Goal: Complete application form

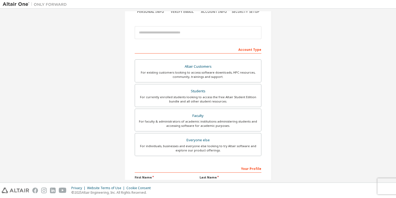
scroll to position [52, 0]
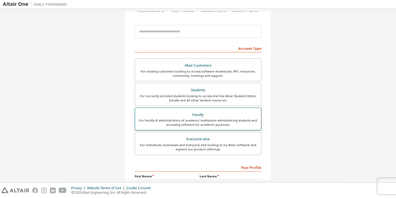
click at [209, 123] on div "For faculty & administrators of academic institutions administering students an…" at bounding box center [198, 122] width 120 height 9
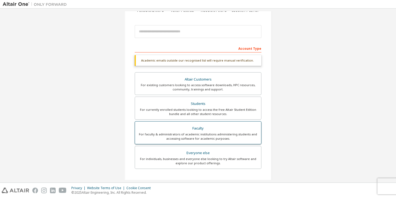
click at [195, 132] on div "For faculty & administrators of academic institutions administering students an…" at bounding box center [198, 136] width 120 height 9
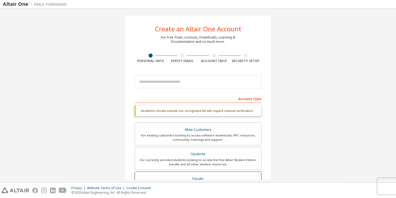
scroll to position [0, 0]
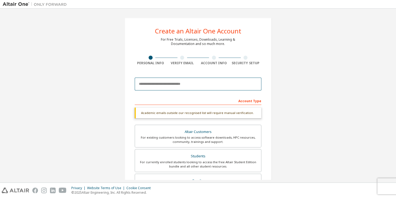
click at [200, 87] on input "email" at bounding box center [198, 83] width 127 height 13
type input "**********"
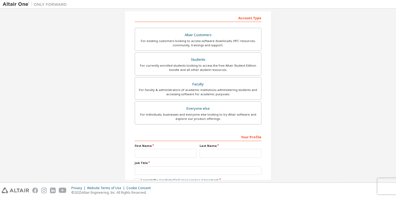
scroll to position [83, 0]
click at [169, 151] on input "text" at bounding box center [166, 152] width 62 height 9
type input "******"
type input "**********"
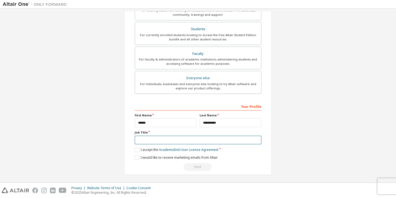
click at [181, 141] on input "text" at bounding box center [198, 139] width 127 height 9
type input "**********"
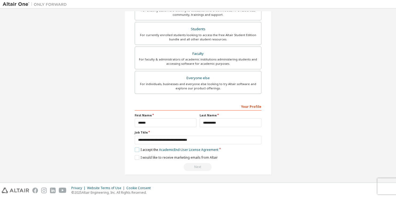
click at [136, 147] on label "I accept the Academic End-User License Agreement" at bounding box center [177, 149] width 84 height 5
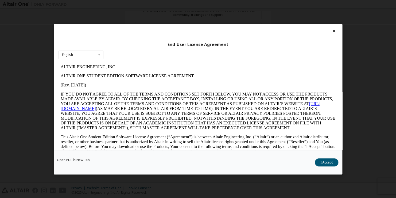
scroll to position [0, 0]
click at [78, 51] on div "English English" at bounding box center [80, 54] width 45 height 9
click at [169, 42] on div "End-User License Agreement" at bounding box center [197, 44] width 279 height 5
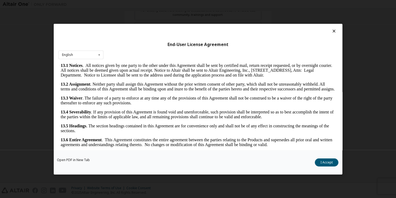
scroll to position [7, 0]
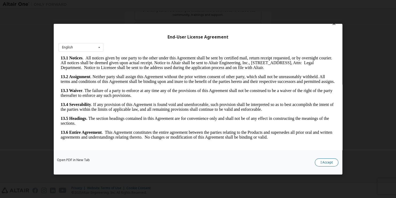
click at [327, 160] on button "I Accept" at bounding box center [326, 162] width 23 height 8
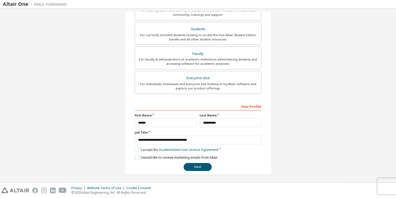
click at [135, 155] on label "I would like to receive marketing emails from Altair" at bounding box center [176, 157] width 83 height 5
click at [197, 164] on button "Next" at bounding box center [197, 167] width 28 height 8
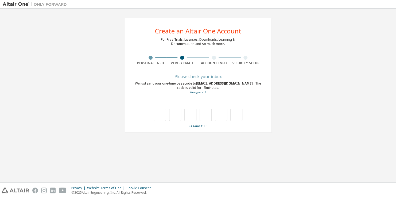
type input "*"
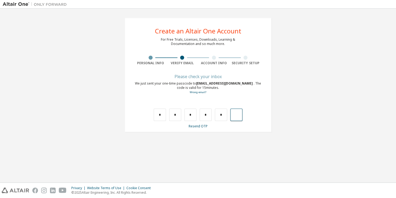
type input "*"
